Goal: Task Accomplishment & Management: Manage account settings

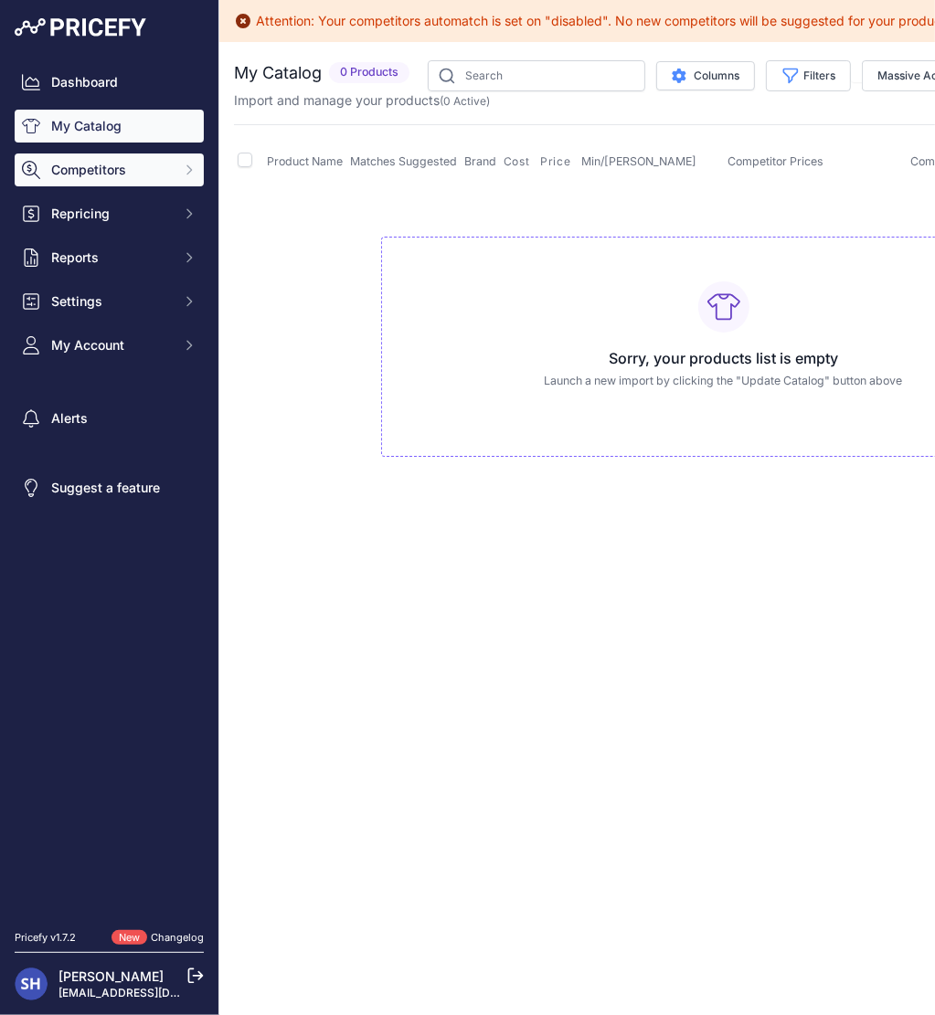
click at [113, 181] on button "Competitors" at bounding box center [109, 170] width 189 height 33
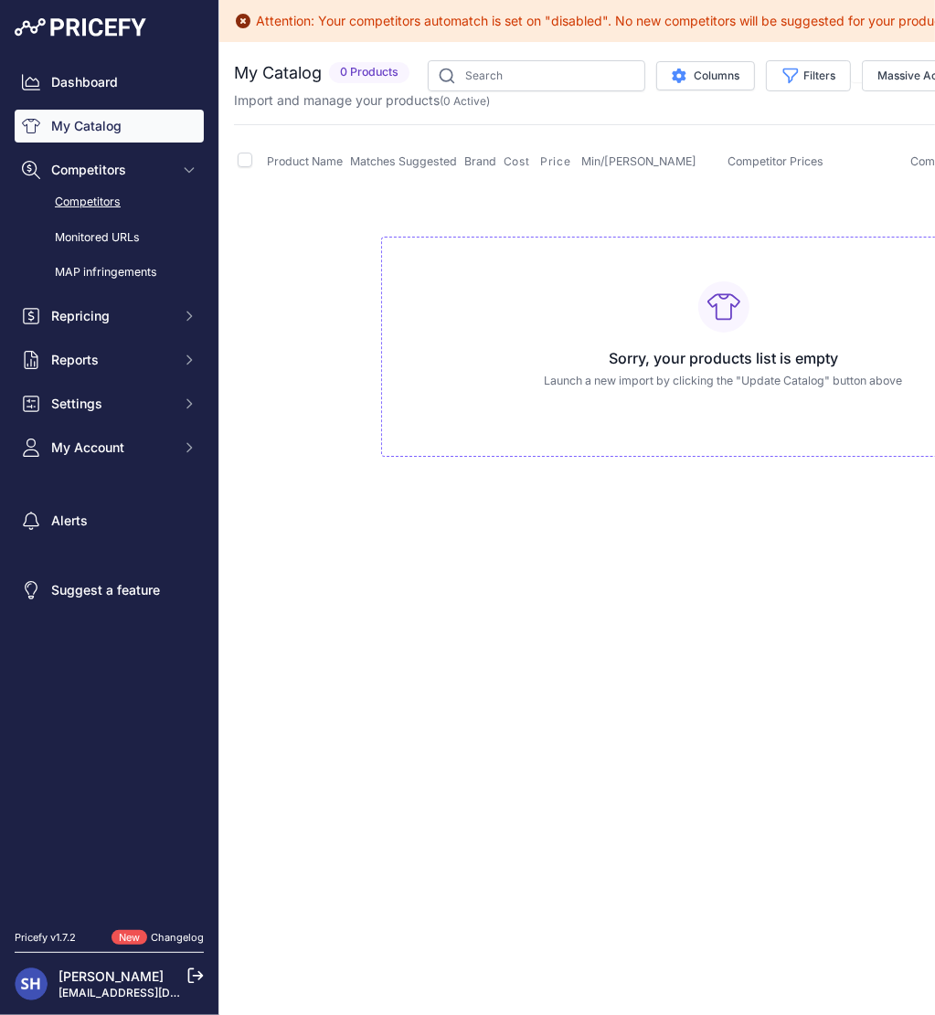
click at [99, 207] on link "Competitors" at bounding box center [109, 202] width 189 height 32
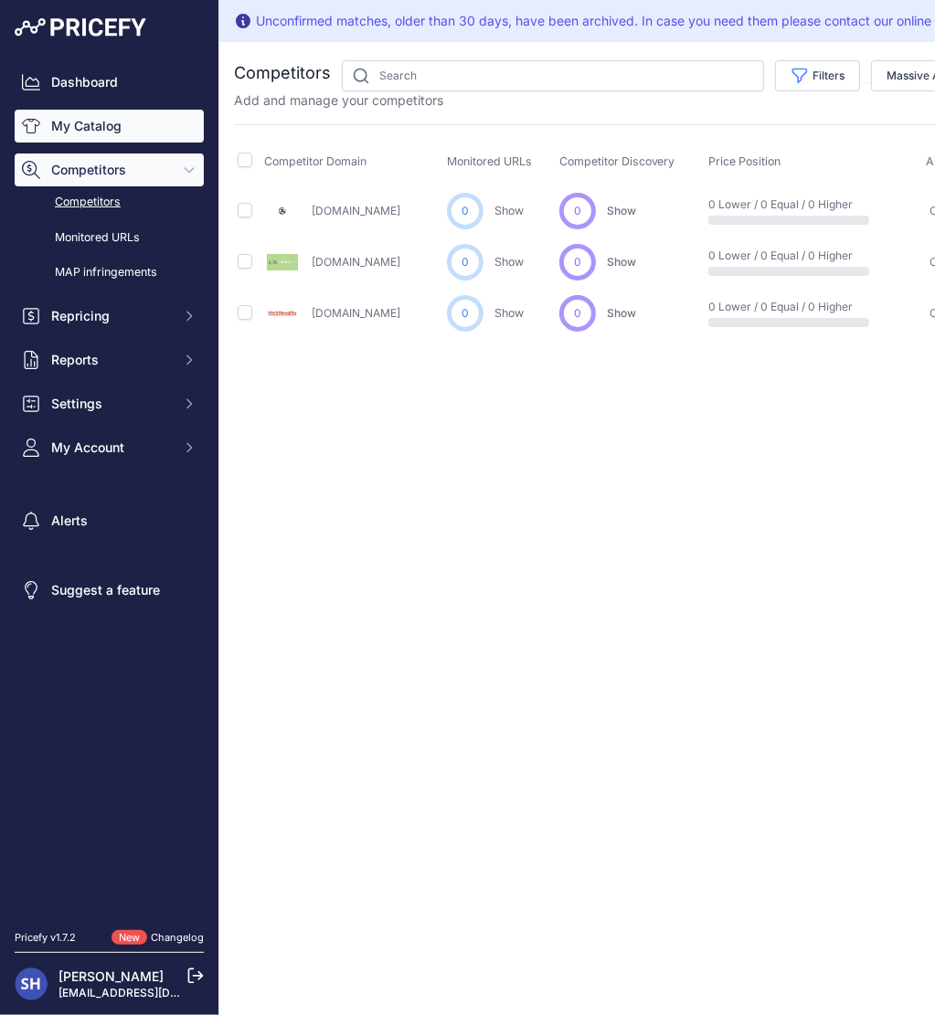
click at [106, 129] on link "My Catalog" at bounding box center [109, 126] width 189 height 33
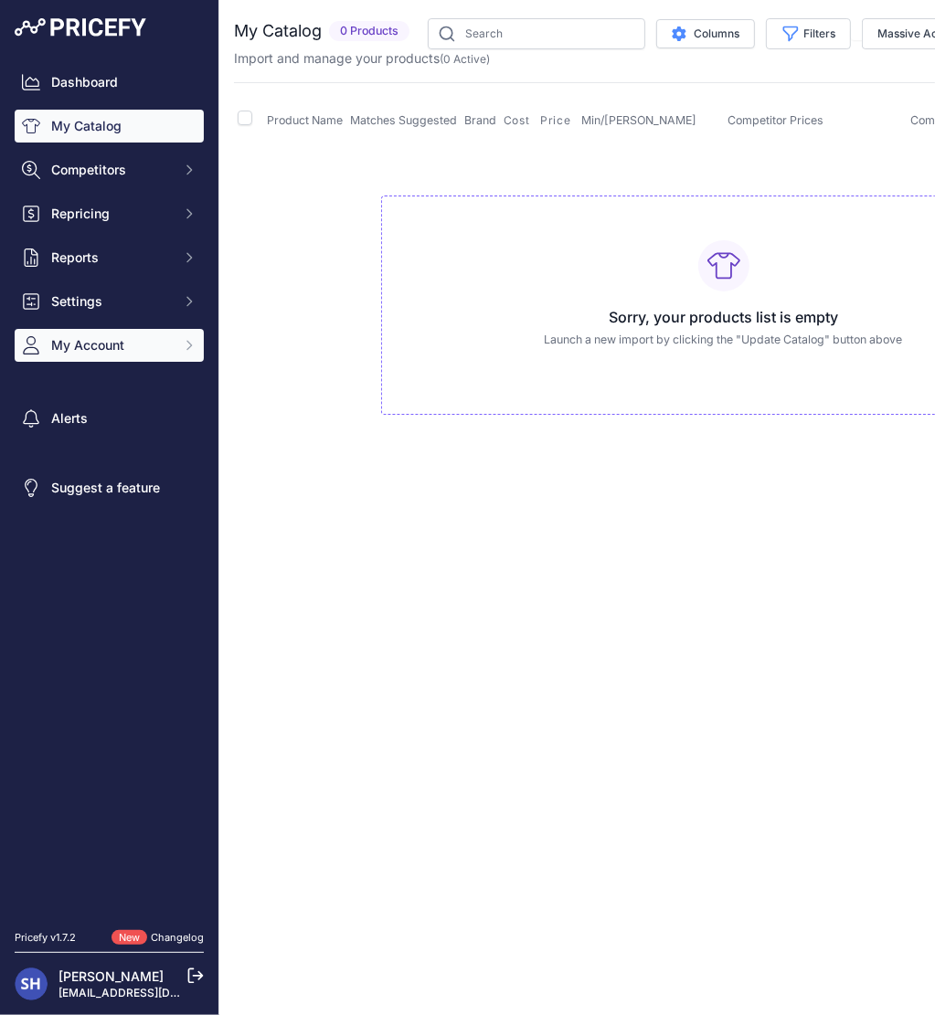
click at [115, 345] on span "My Account" at bounding box center [111, 345] width 120 height 18
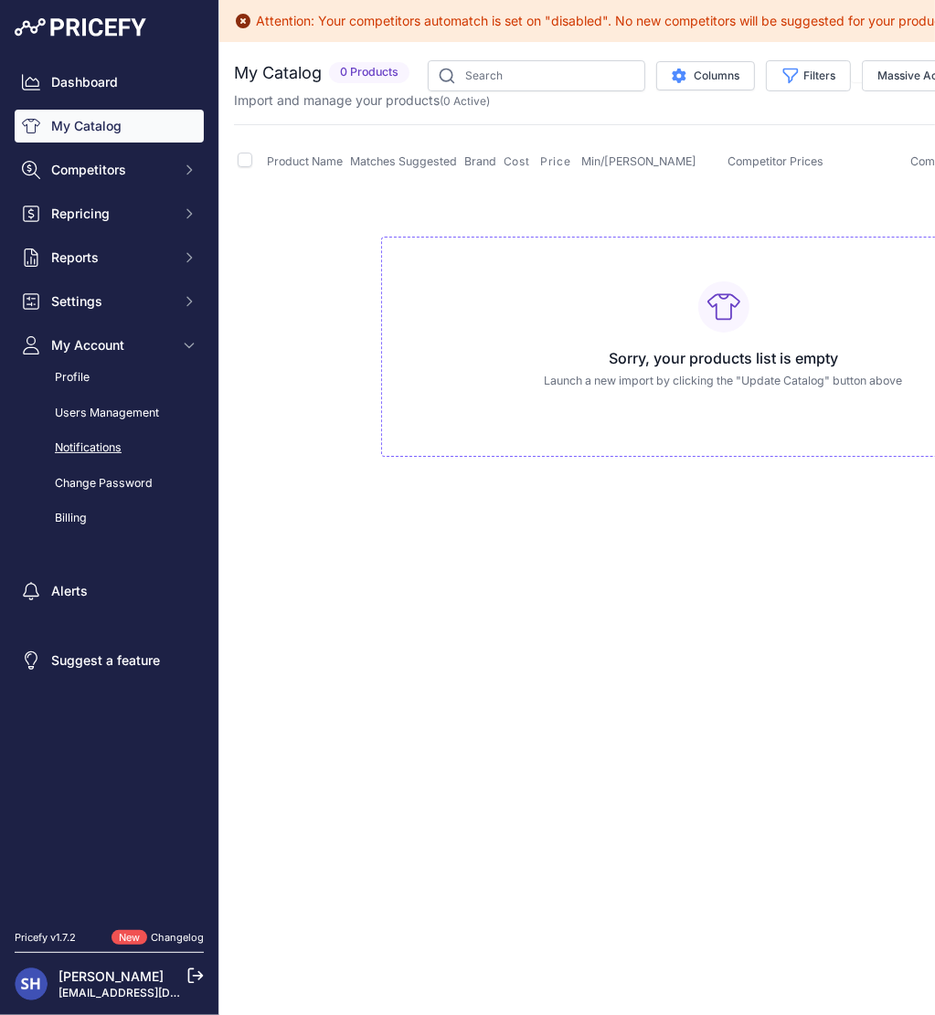
click at [98, 449] on link "Notifications" at bounding box center [109, 448] width 189 height 32
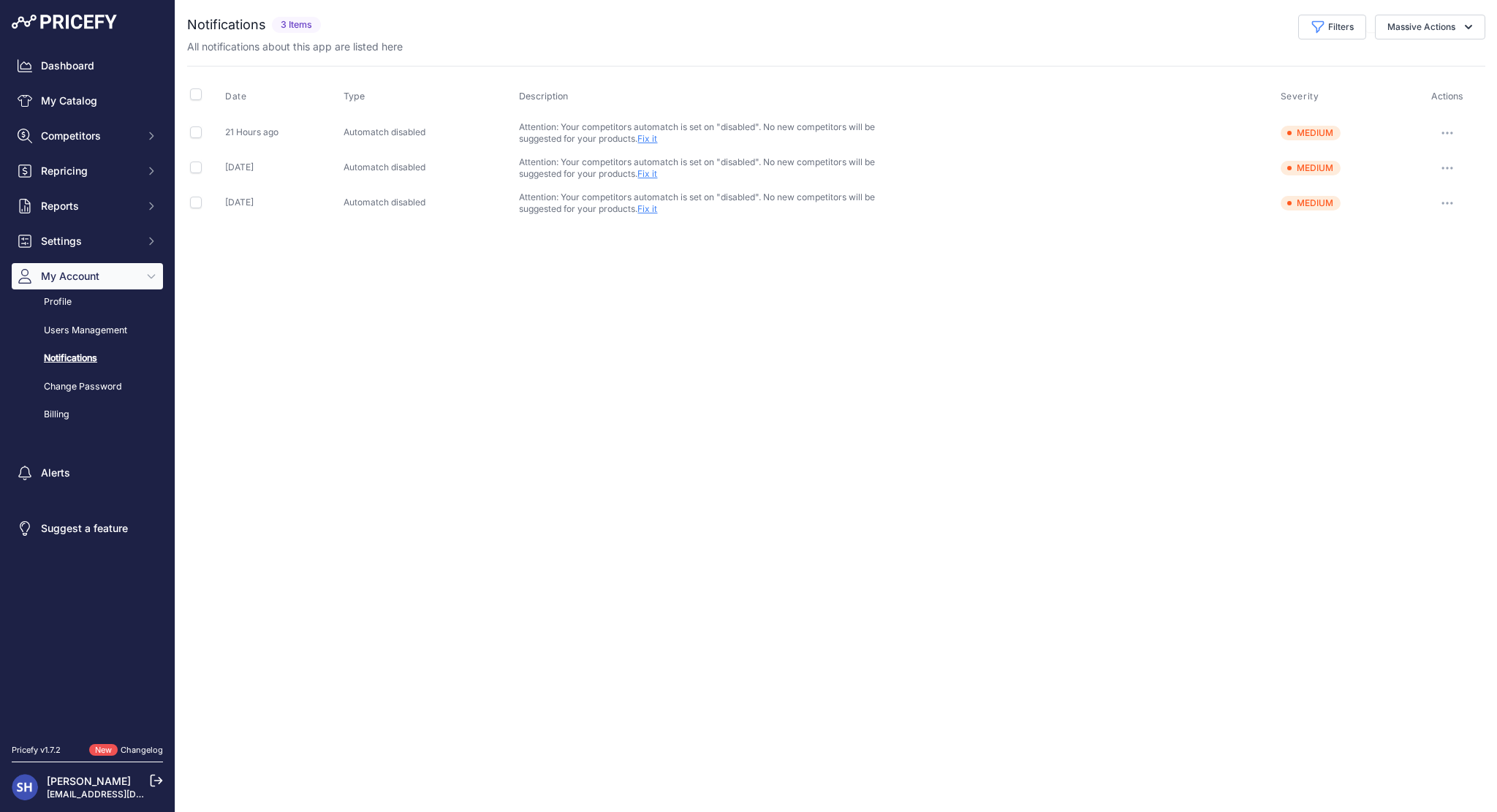
click at [747, 125] on button "button" at bounding box center [1447, 134] width 30 height 21
click at [747, 267] on div "Close You are not connected to the internet." at bounding box center [836, 406] width 1322 height 812
click at [190, 89] on input "checkbox" at bounding box center [196, 94] width 12 height 12
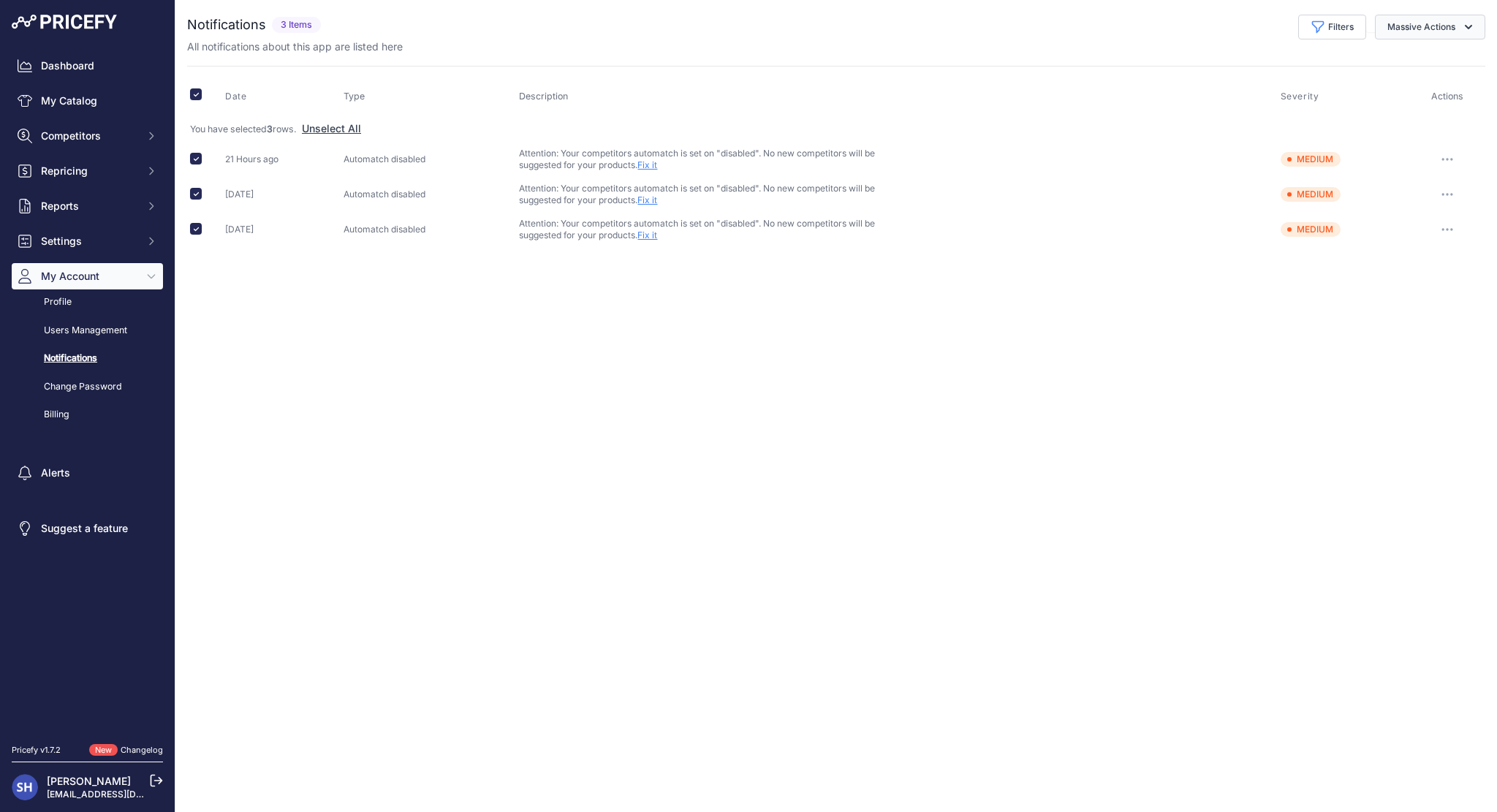
click at [747, 20] on button "Massive Actions" at bounding box center [1431, 26] width 110 height 25
click at [747, 62] on span "Mark as read" at bounding box center [1411, 62] width 63 height 13
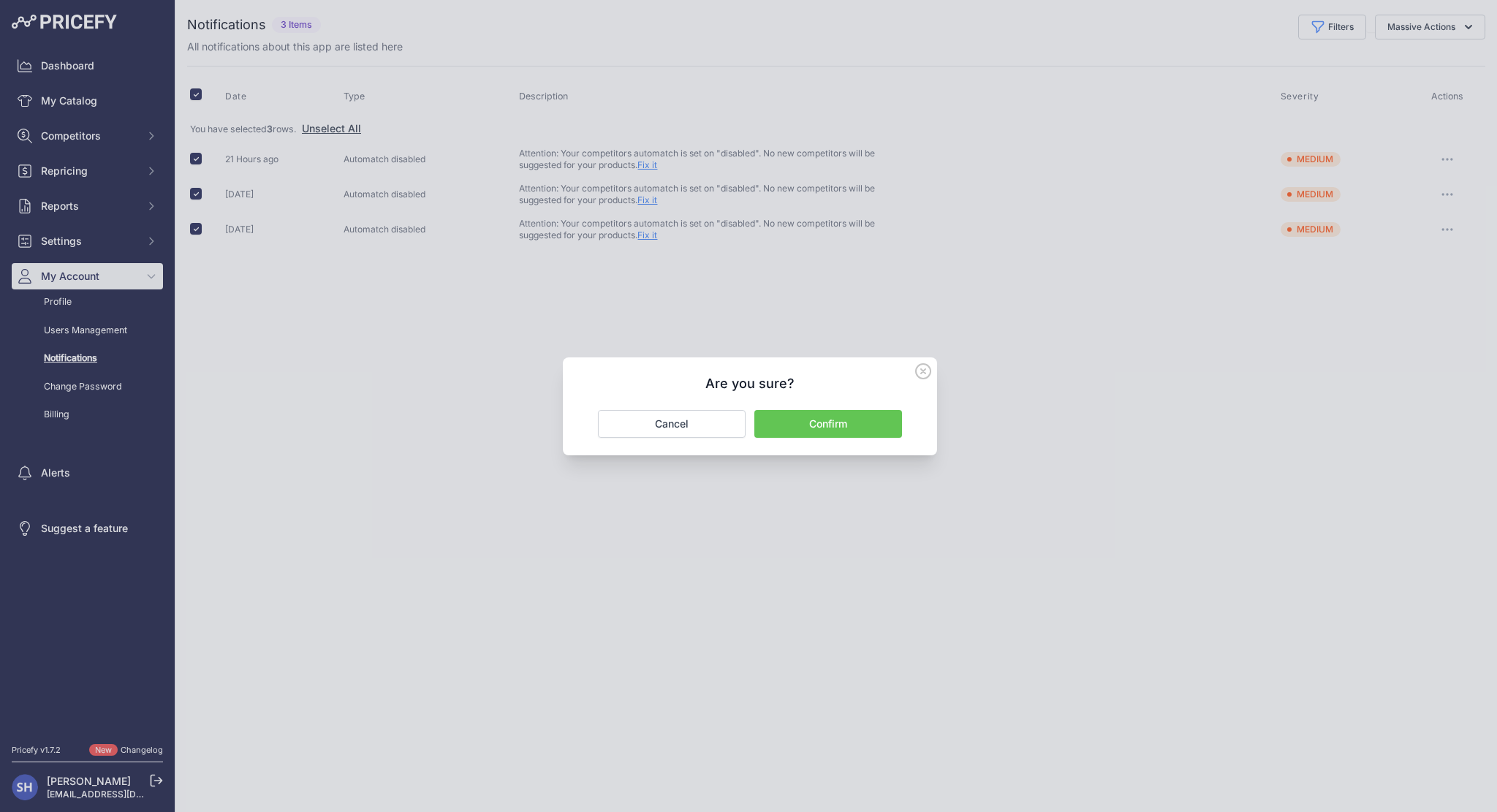
click at [747, 425] on button "Confirm" at bounding box center [828, 424] width 148 height 28
checkbox input "false"
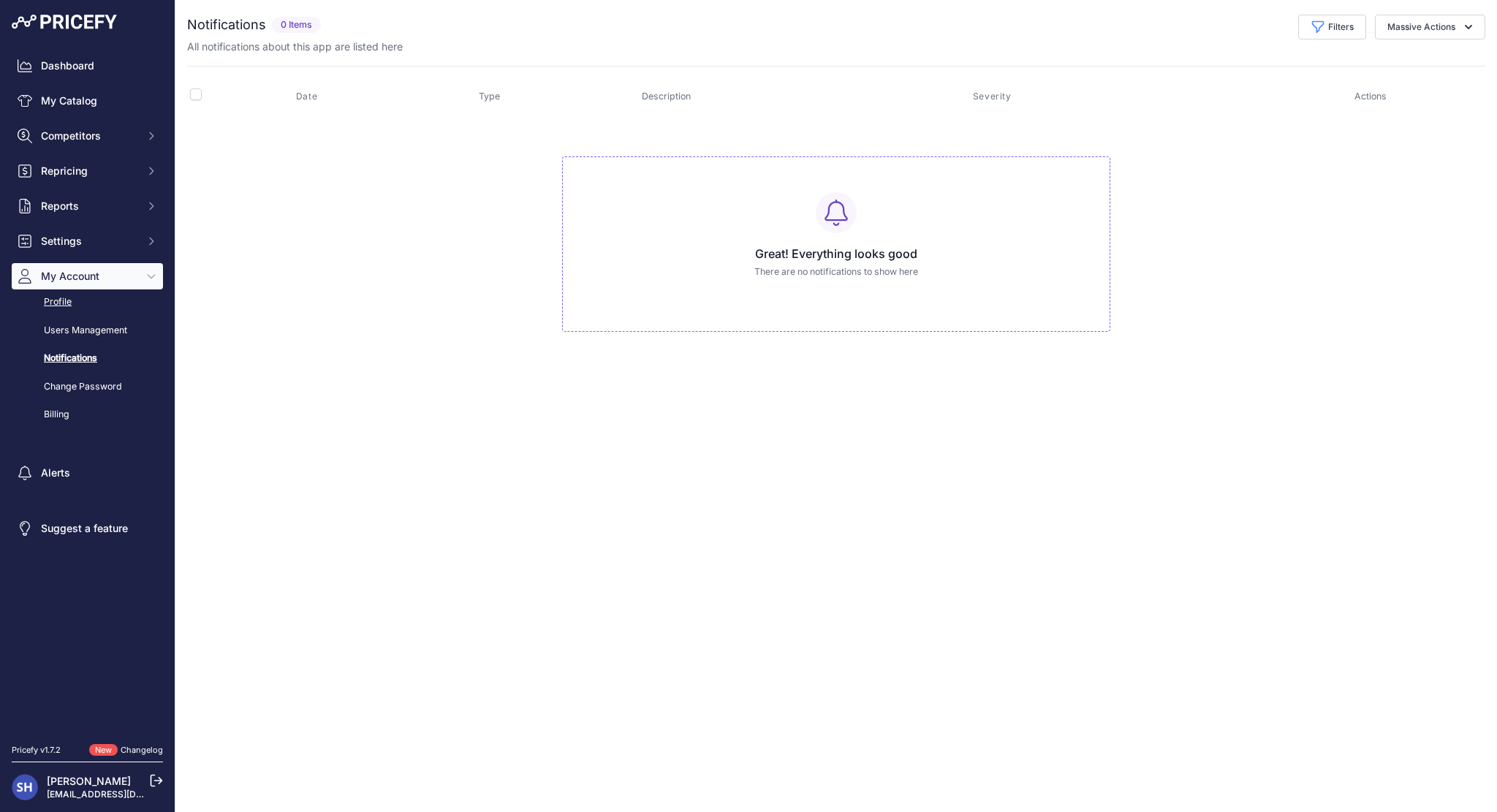
click at [63, 310] on link "Profile" at bounding box center [87, 302] width 151 height 26
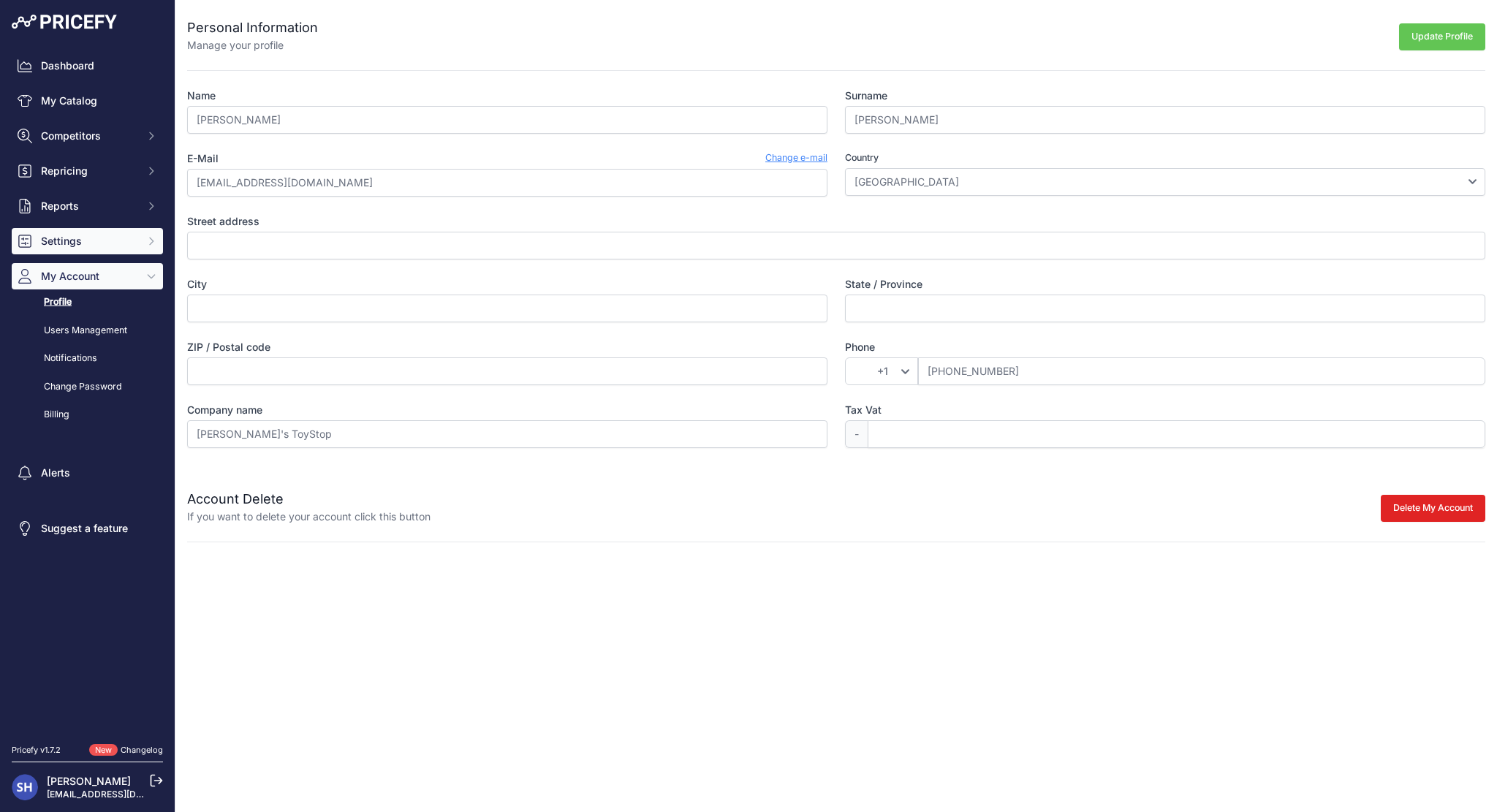
click at [82, 234] on span "Settings" at bounding box center [89, 241] width 96 height 14
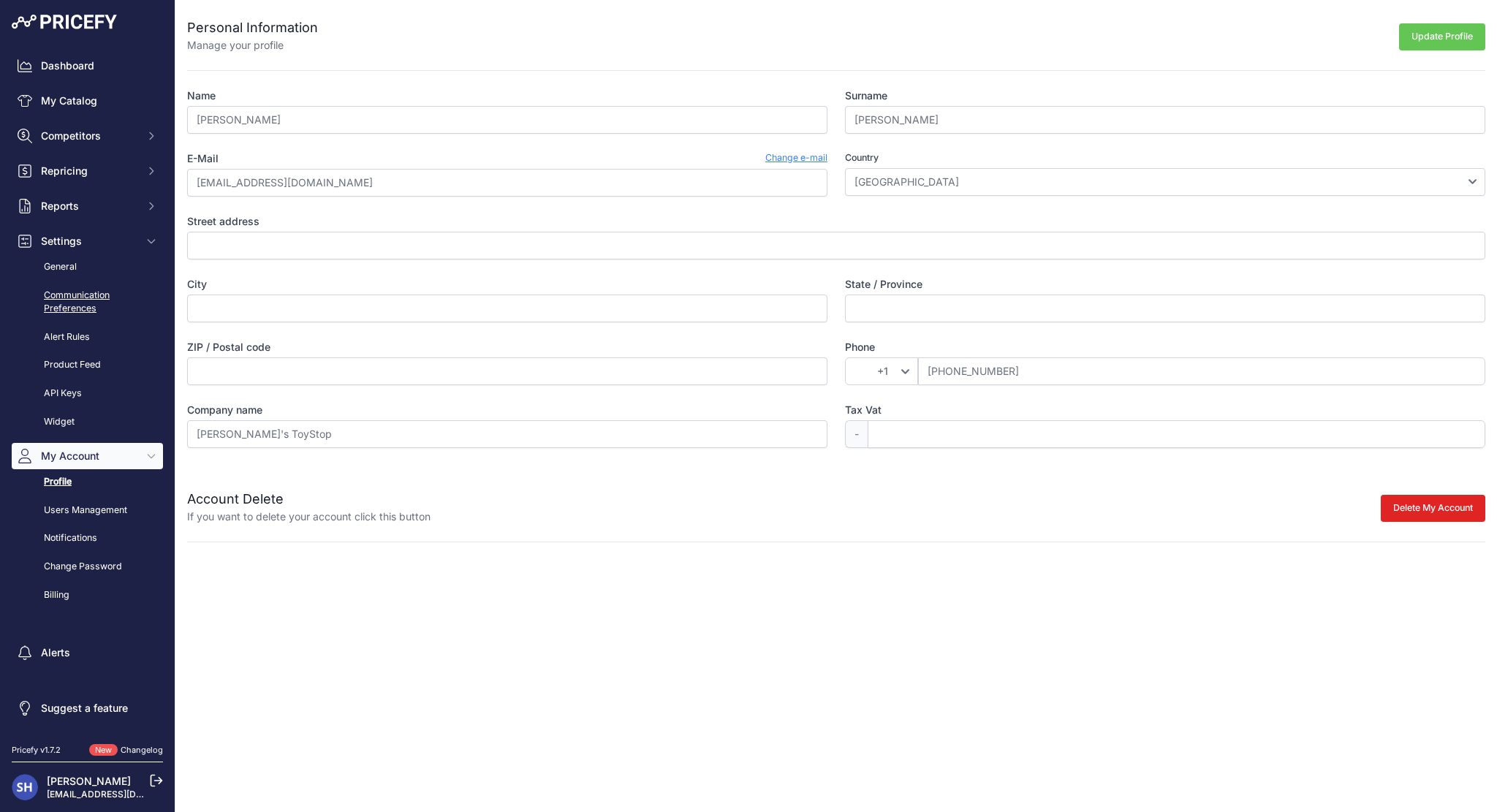
click at [85, 296] on link "Communication Preferences" at bounding box center [87, 302] width 151 height 38
